Goal: Find specific page/section: Find specific page/section

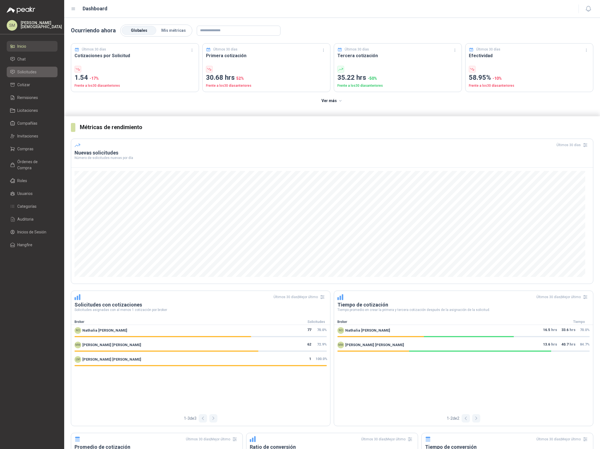
click at [30, 72] on span "Solicitudes" at bounding box center [26, 72] width 19 height 6
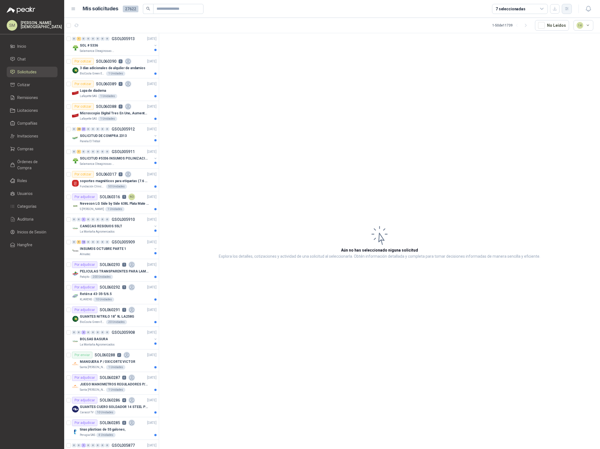
click at [567, 9] on icon "button" at bounding box center [566, 8] width 5 height 5
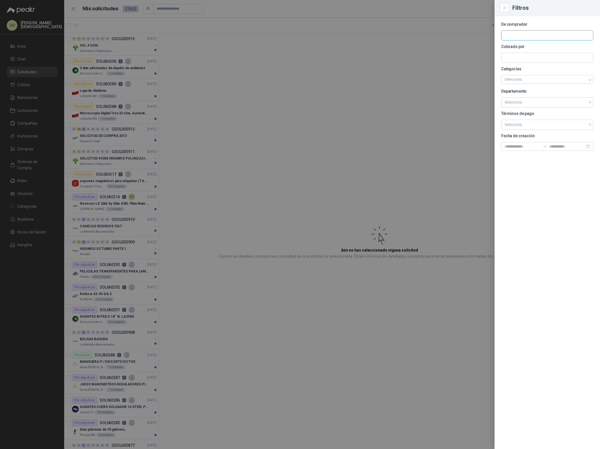
click at [525, 38] on input "text" at bounding box center [546, 35] width 91 height 9
type input "******"
click at [527, 50] on span "Industrias Patojito SAS -" at bounding box center [528, 50] width 29 height 3
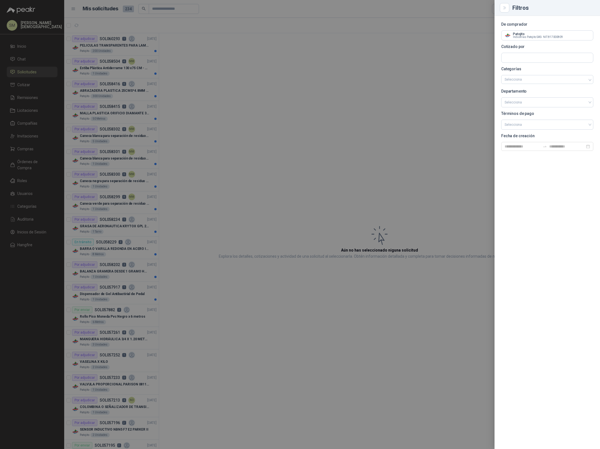
click at [261, 65] on div at bounding box center [300, 224] width 600 height 449
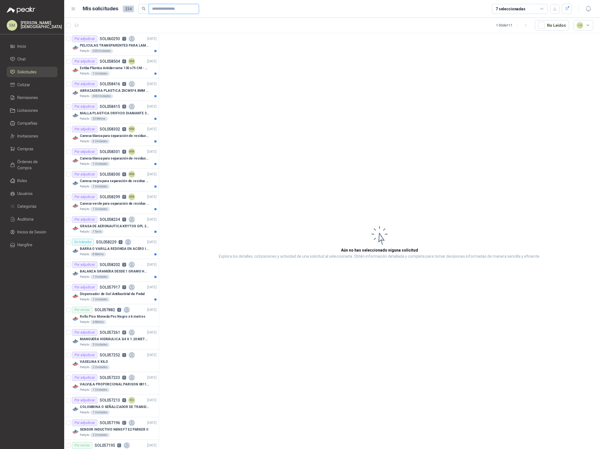
click at [178, 10] on input "text" at bounding box center [171, 8] width 39 height 9
click at [133, 62] on div "MM" at bounding box center [131, 61] width 7 height 7
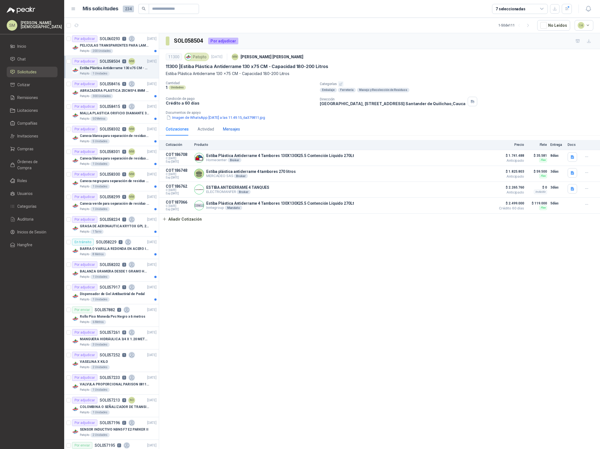
click at [233, 127] on div "Mensajes" at bounding box center [231, 129] width 17 height 6
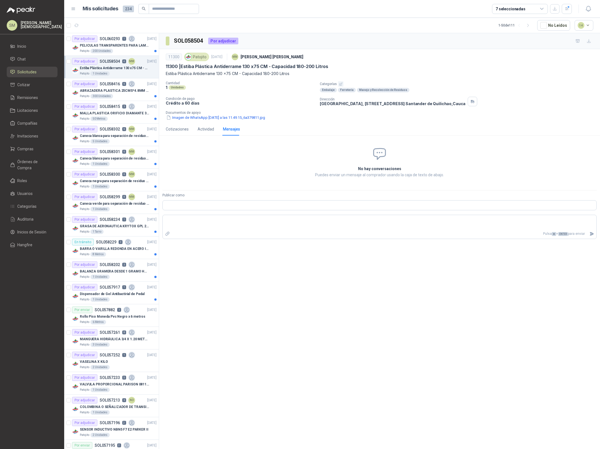
click at [197, 127] on div "Cotizaciones Actividad Mensajes" at bounding box center [203, 129] width 74 height 13
click at [200, 128] on div "Actividad" at bounding box center [205, 129] width 16 height 6
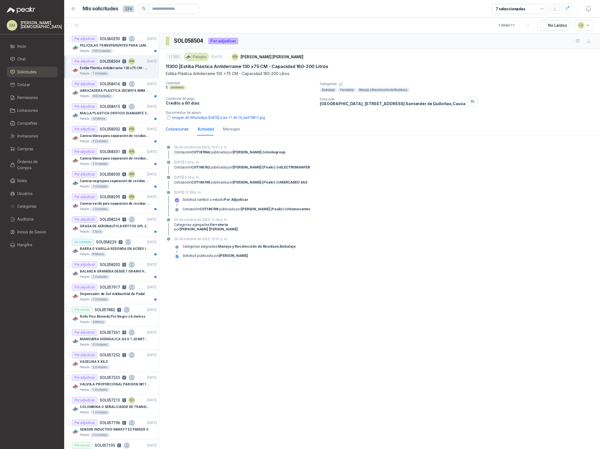
click at [173, 130] on div "Cotizaciones" at bounding box center [177, 129] width 23 height 6
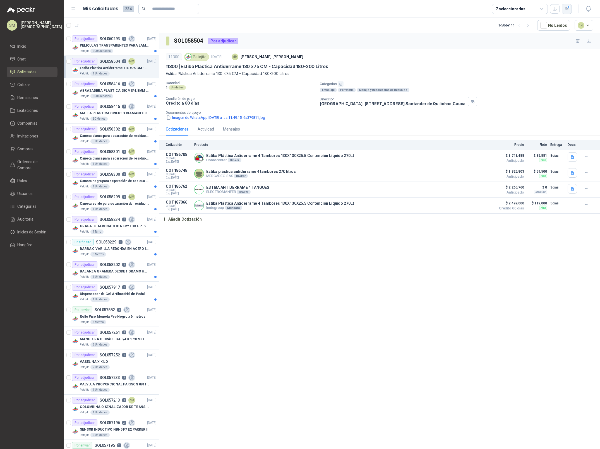
click at [568, 8] on div "button" at bounding box center [566, 8] width 5 height 5
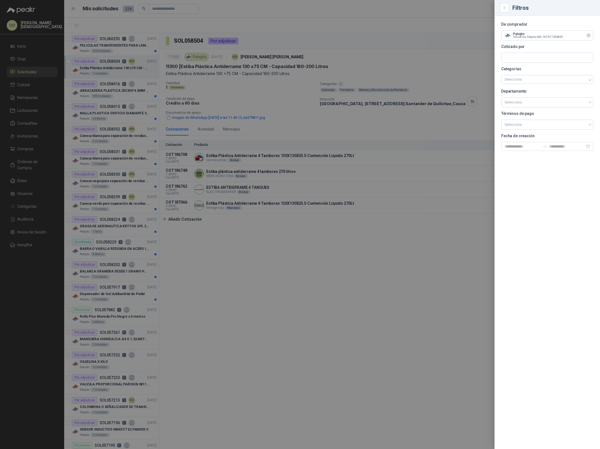
click at [588, 37] on icon "Limpiar" at bounding box center [588, 35] width 5 height 5
click at [200, 37] on div at bounding box center [300, 224] width 600 height 449
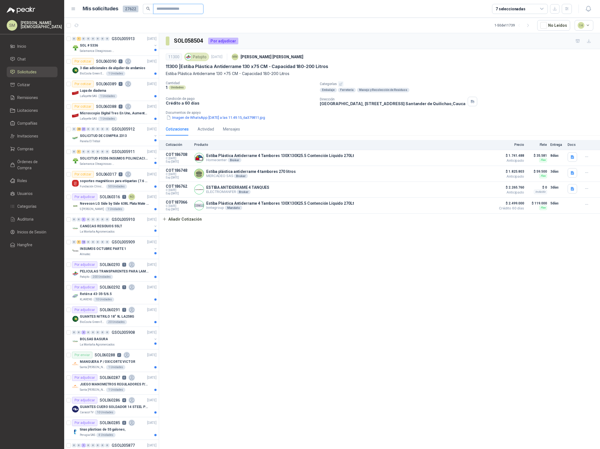
click at [163, 9] on input "Publicar como" at bounding box center [175, 8] width 39 height 9
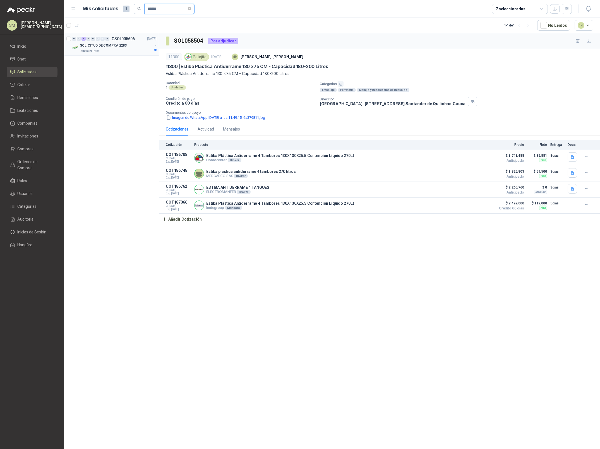
type input "******"
click at [131, 49] on div "Panela El Trébol" at bounding box center [116, 51] width 72 height 4
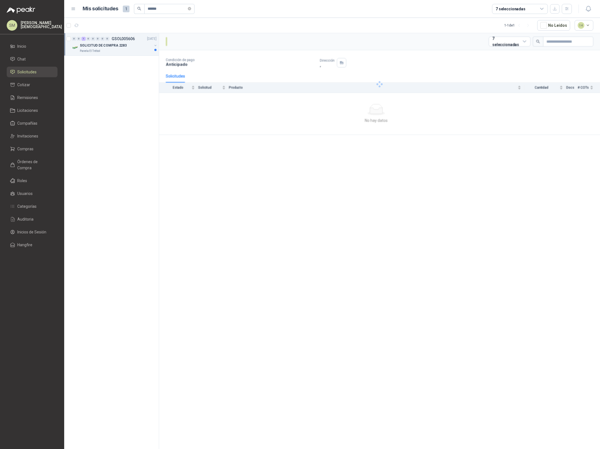
click at [126, 50] on div "Panela El Trébol" at bounding box center [116, 51] width 72 height 4
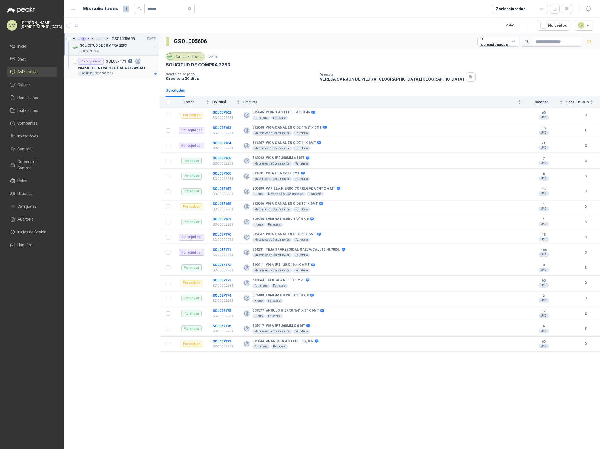
click at [126, 70] on p "504231 | TEJA TRAPEZOIDAL GALVA/CALI/30.-0.78X6." at bounding box center [112, 68] width 69 height 5
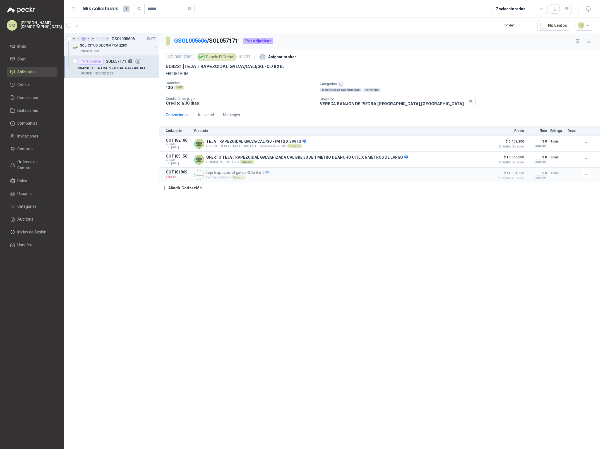
click at [36, 26] on p "[PERSON_NAME]" at bounding box center [41, 25] width 41 height 8
click at [109, 60] on button "Salir" at bounding box center [122, 60] width 105 height 15
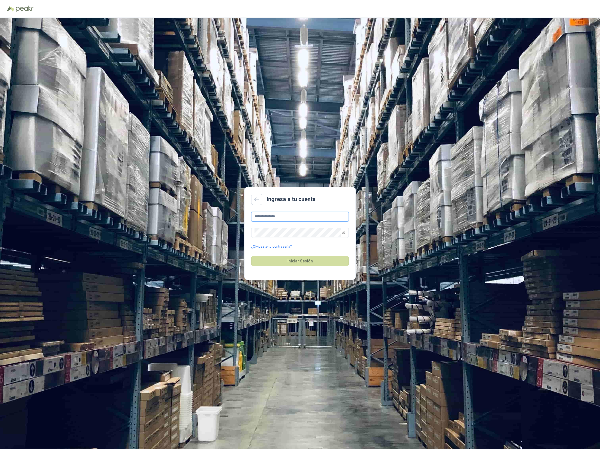
click at [305, 216] on input "**********" at bounding box center [300, 217] width 98 height 10
type input "**********"
click at [317, 261] on button "Iniciar Sesión" at bounding box center [300, 261] width 98 height 11
